Goal: Check status: Check status

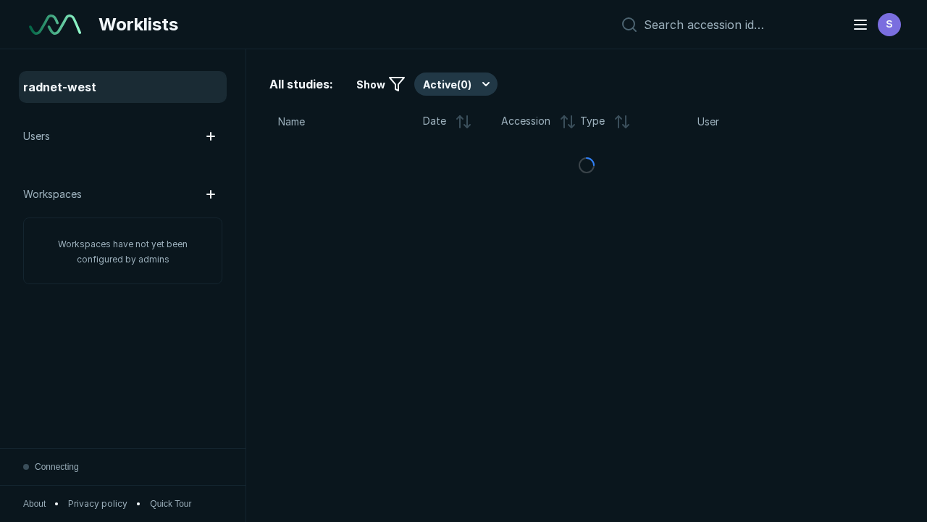
scroll to position [3956, 6034]
